Goal: Information Seeking & Learning: Learn about a topic

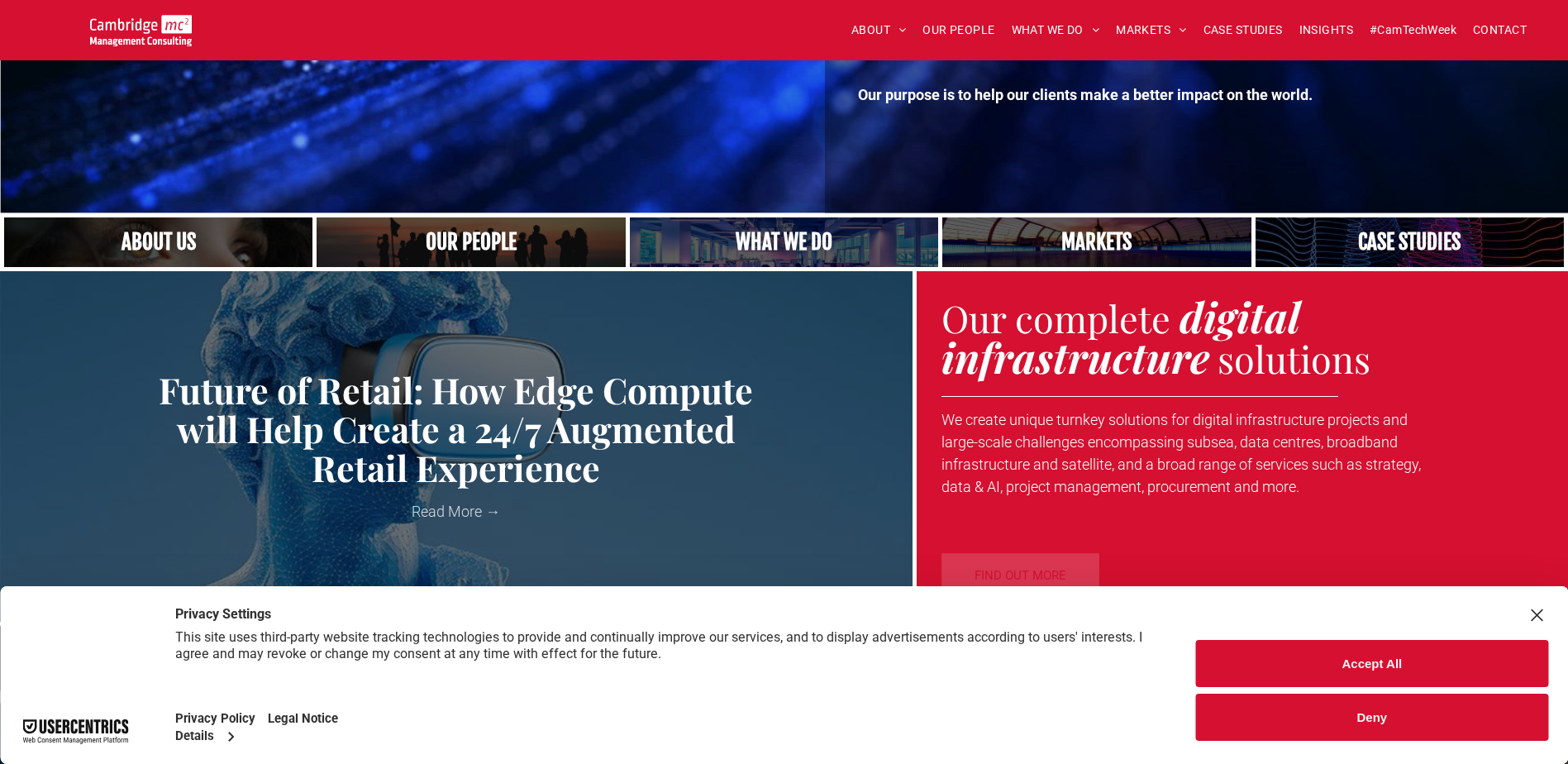
scroll to position [330, 0]
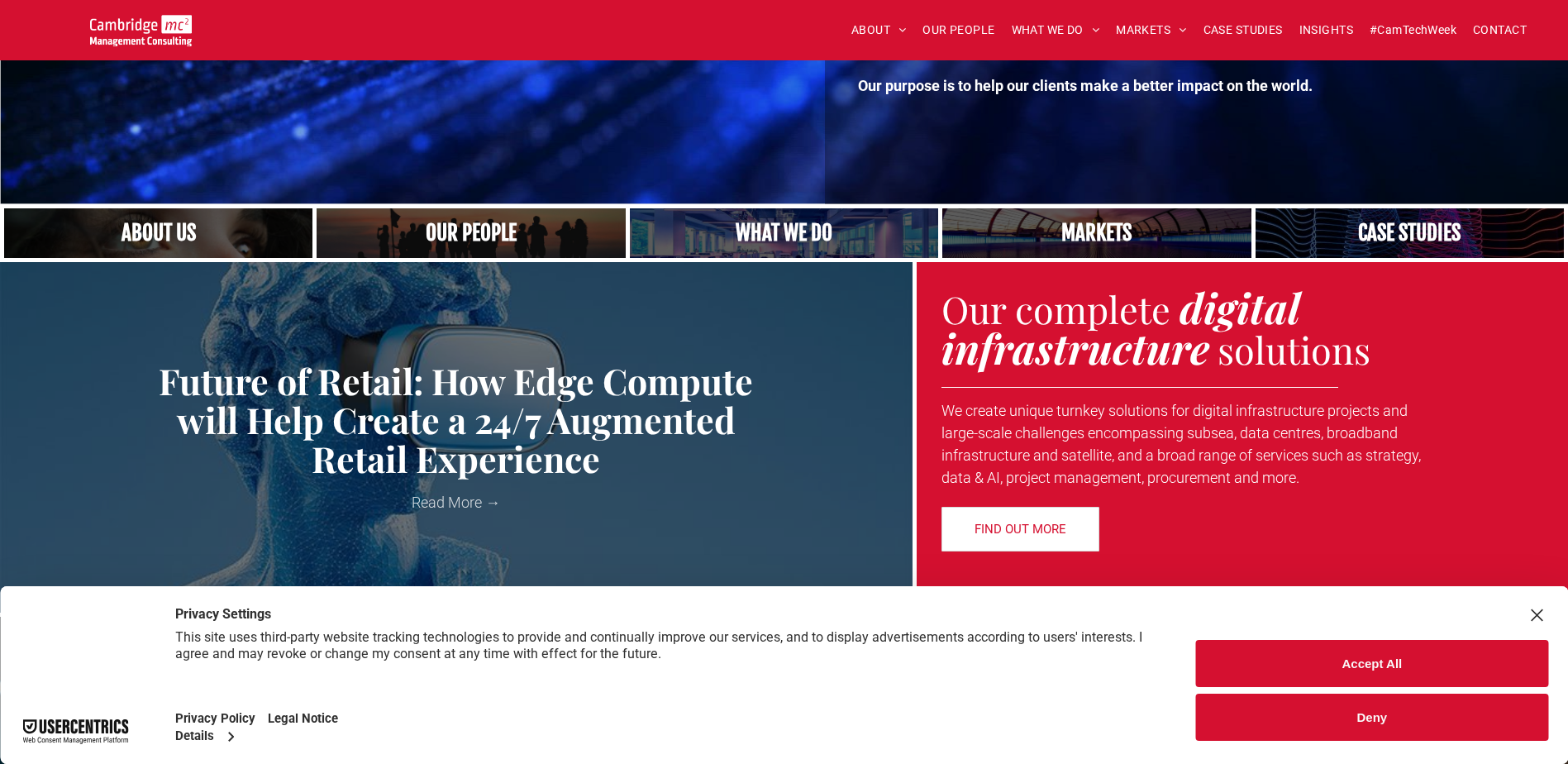
click at [808, 225] on link "A yoga teacher lifting his whole body off the ground in the peacock pose" at bounding box center [784, 232] width 327 height 53
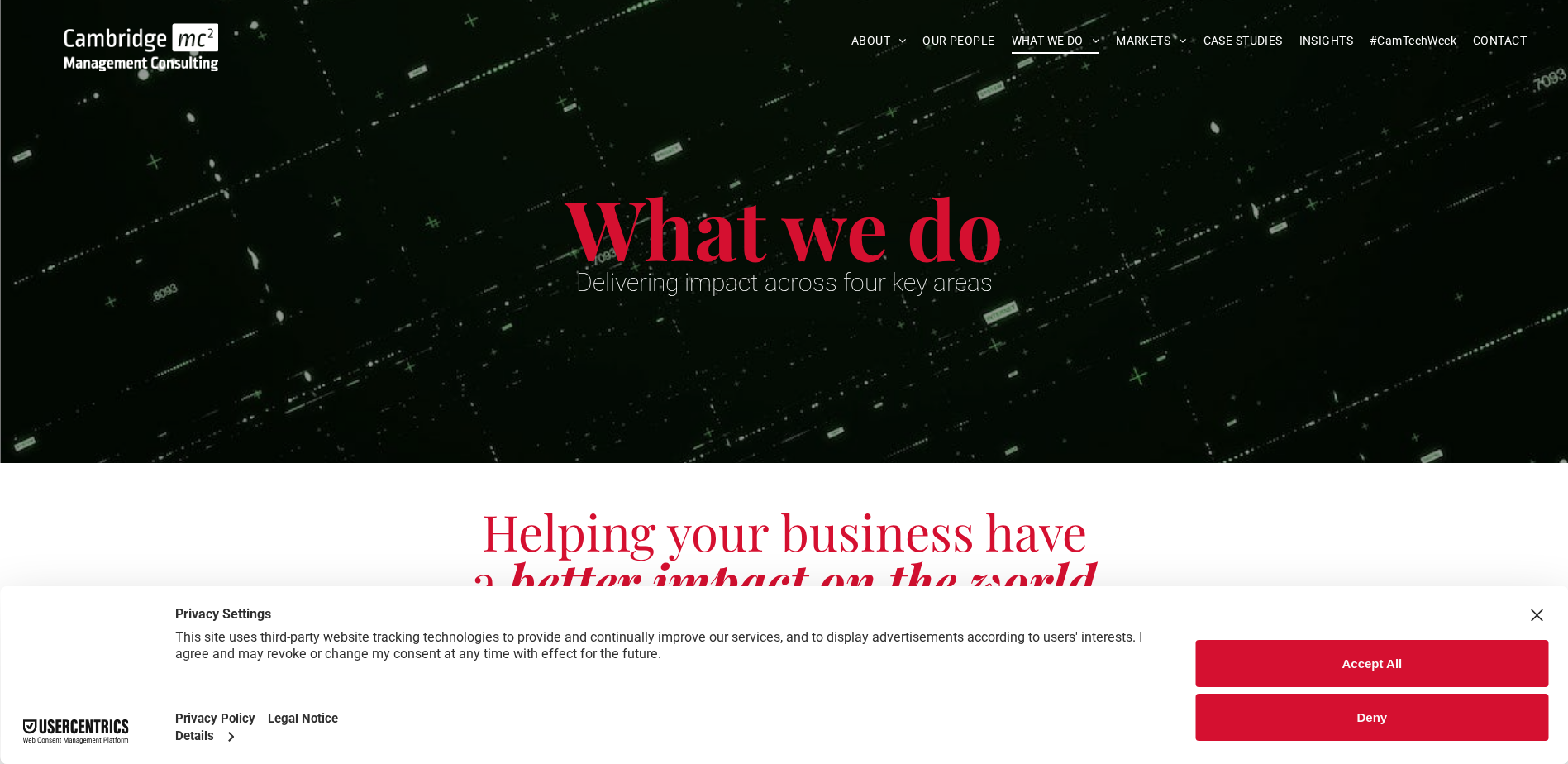
click at [1534, 627] on div "Accept All Deny" at bounding box center [1373, 674] width 392 height 177
click at [1532, 622] on div "Close Layer" at bounding box center [1536, 614] width 23 height 23
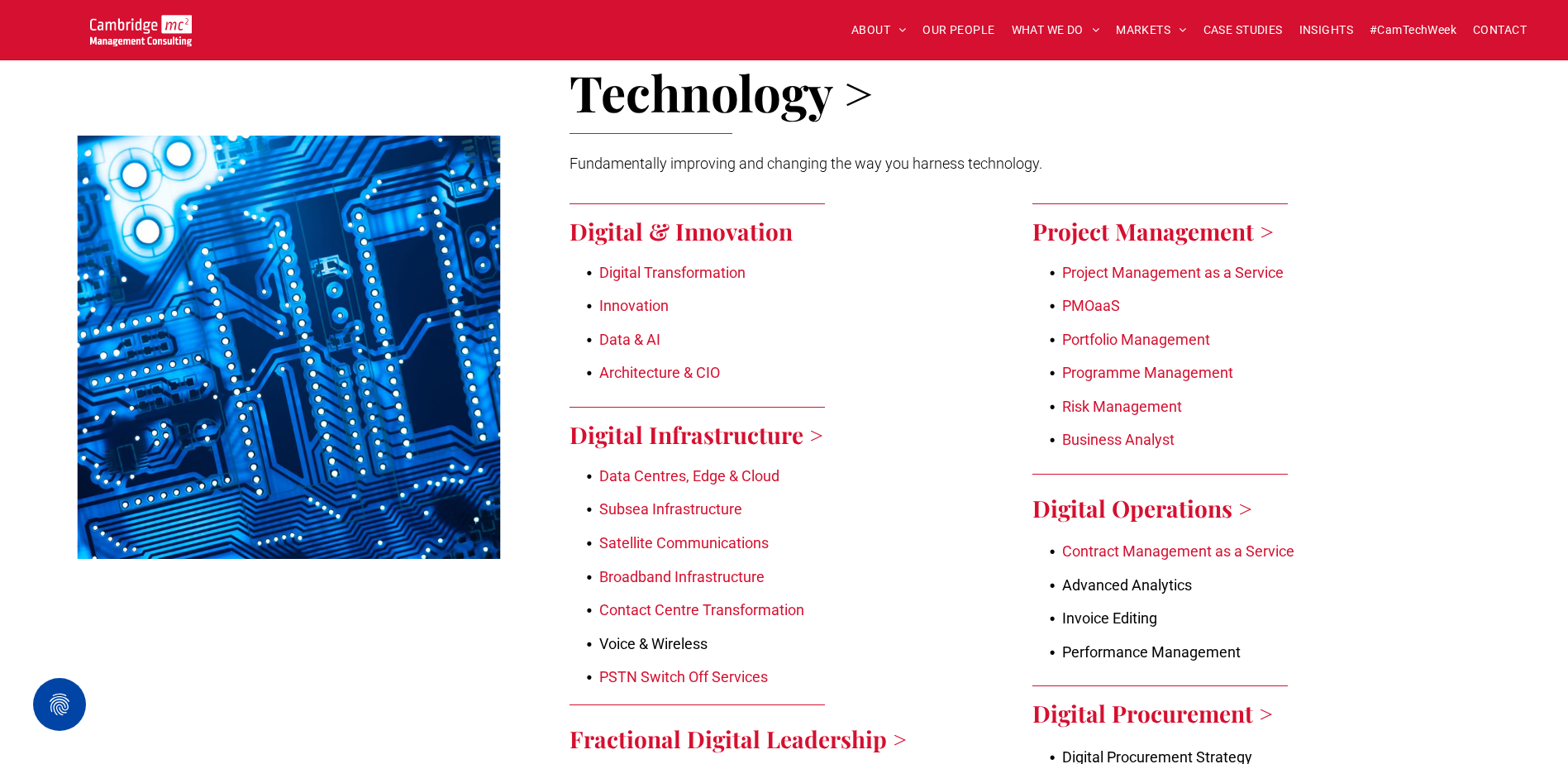
scroll to position [1901, 0]
